Goal: Task Accomplishment & Management: Manage account settings

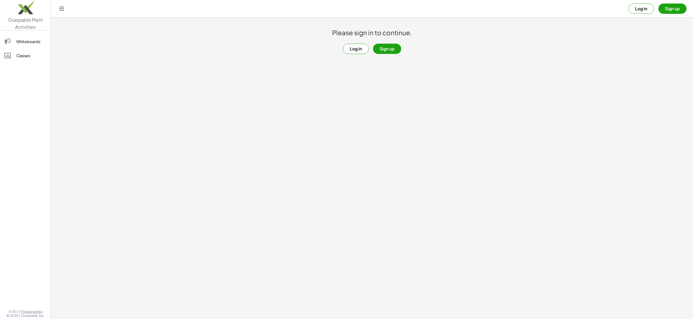
click at [353, 51] on button "Log in" at bounding box center [356, 49] width 26 height 10
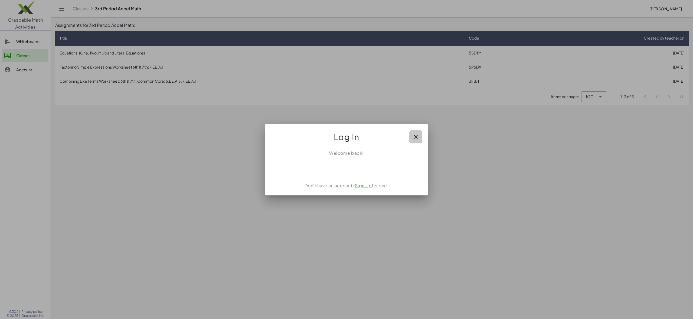
click at [417, 135] on icon "button" at bounding box center [415, 136] width 6 height 6
